Goal: Obtain resource: Obtain resource

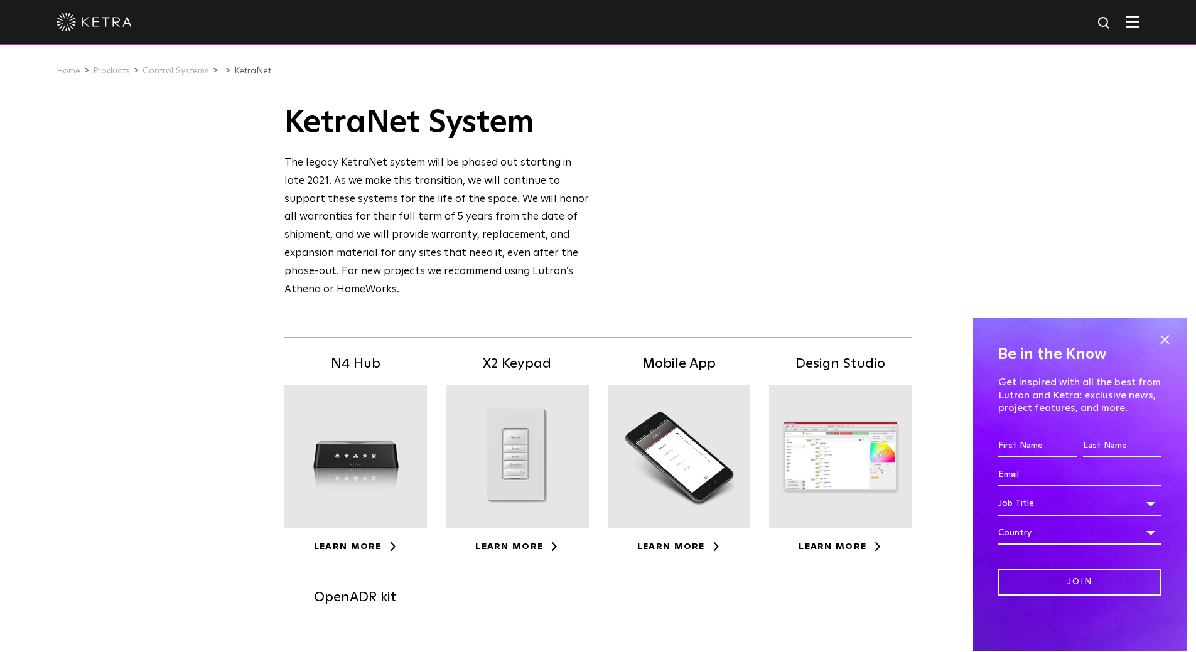
click at [346, 466] on div at bounding box center [355, 456] width 143 height 143
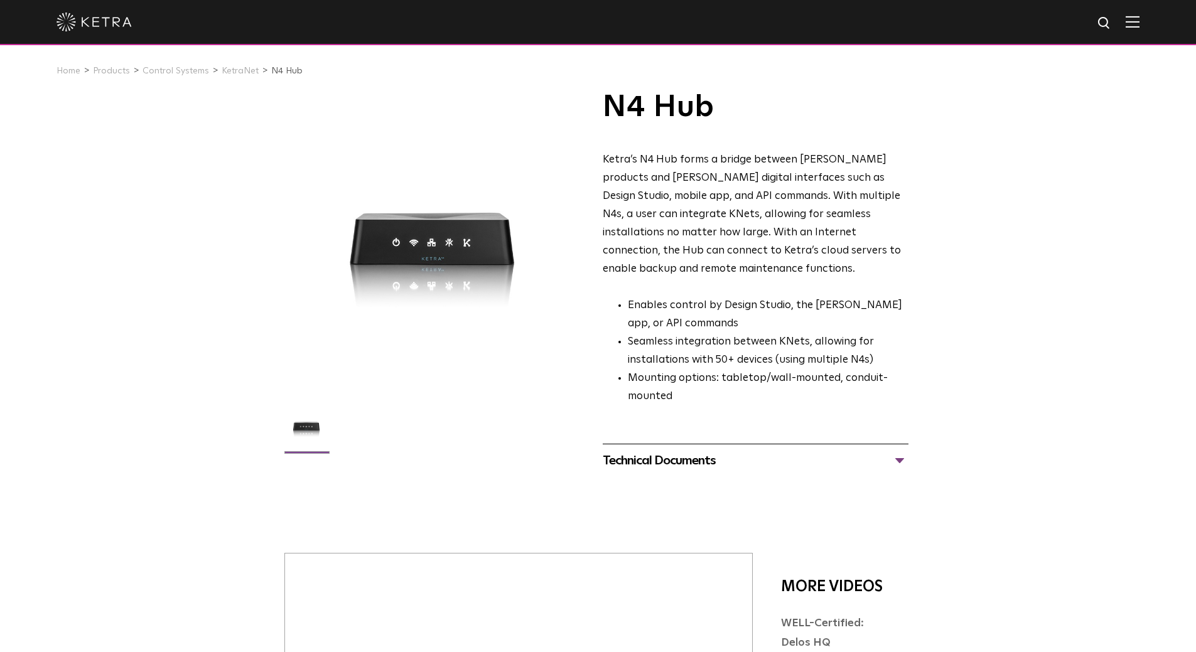
click at [901, 451] on div "Technical Documents" at bounding box center [756, 461] width 306 height 20
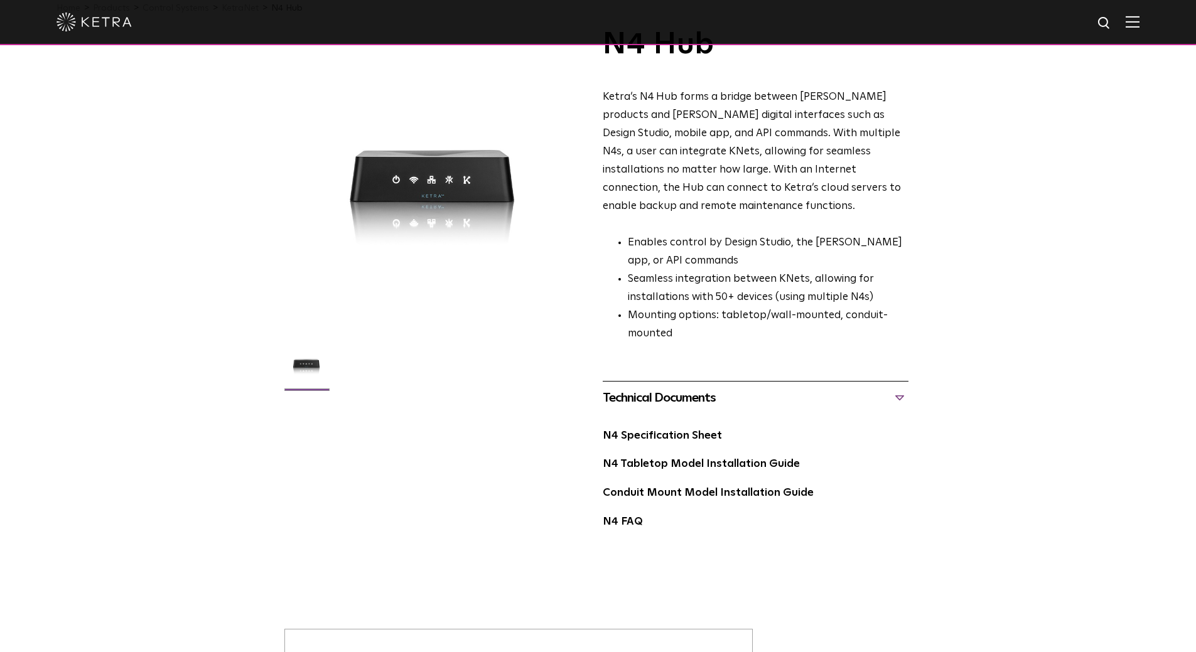
scroll to position [63, 0]
click at [693, 430] on link "N4 Specification Sheet" at bounding box center [662, 435] width 119 height 11
